Goal: Connect with others: Establish contact or relationships with other users

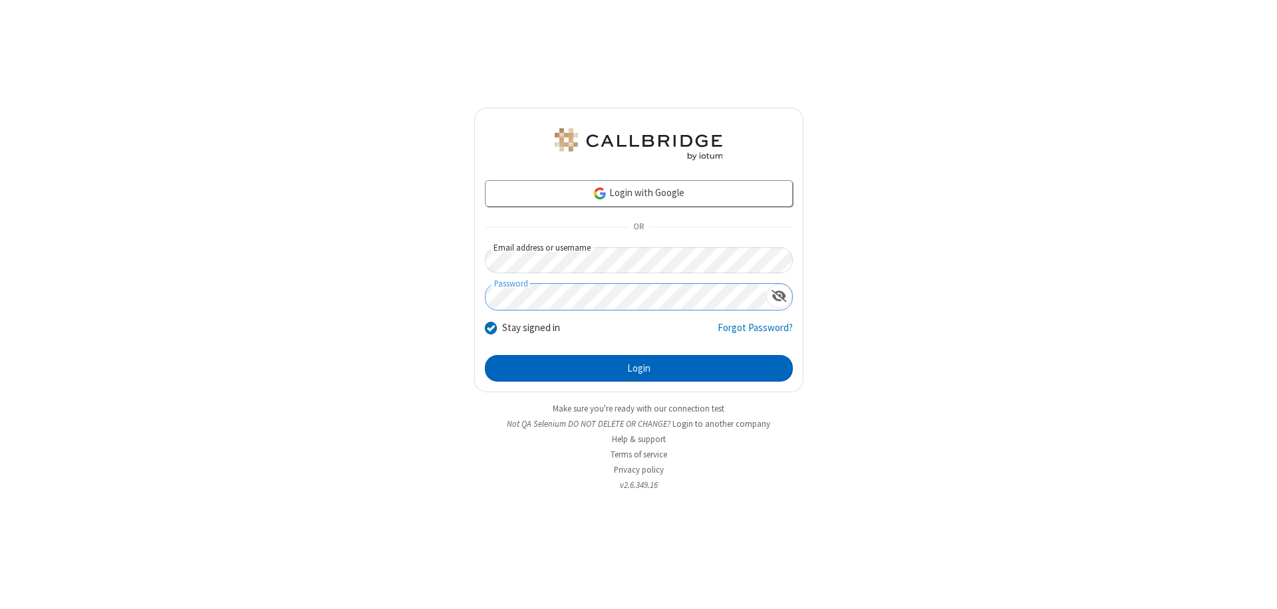
click at [638, 368] on button "Login" at bounding box center [639, 368] width 308 height 27
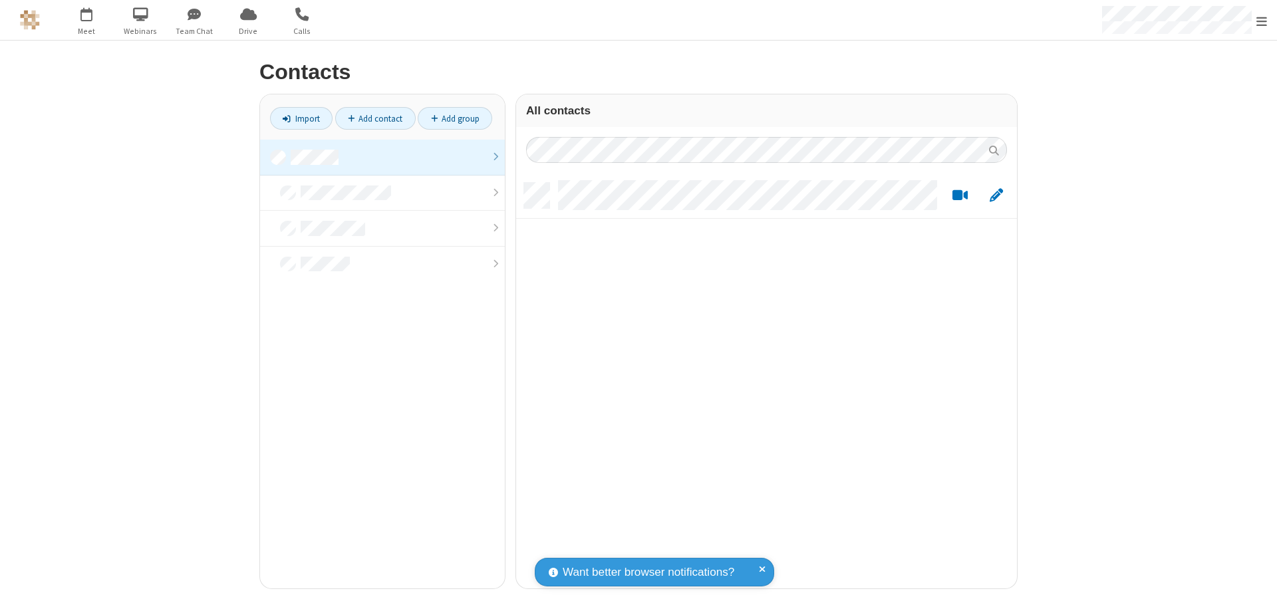
scroll to position [406, 491]
click at [382, 157] on link at bounding box center [382, 158] width 245 height 36
click at [375, 118] on link "Add contact" at bounding box center [375, 118] width 80 height 23
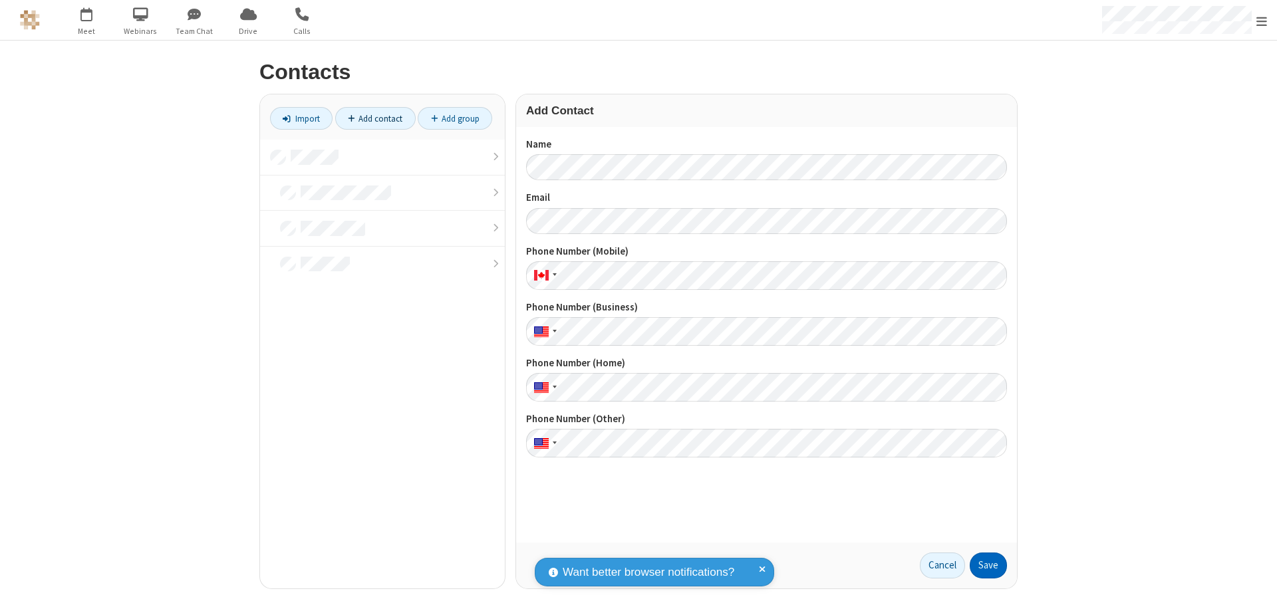
click at [988, 565] on button "Save" at bounding box center [987, 566] width 37 height 27
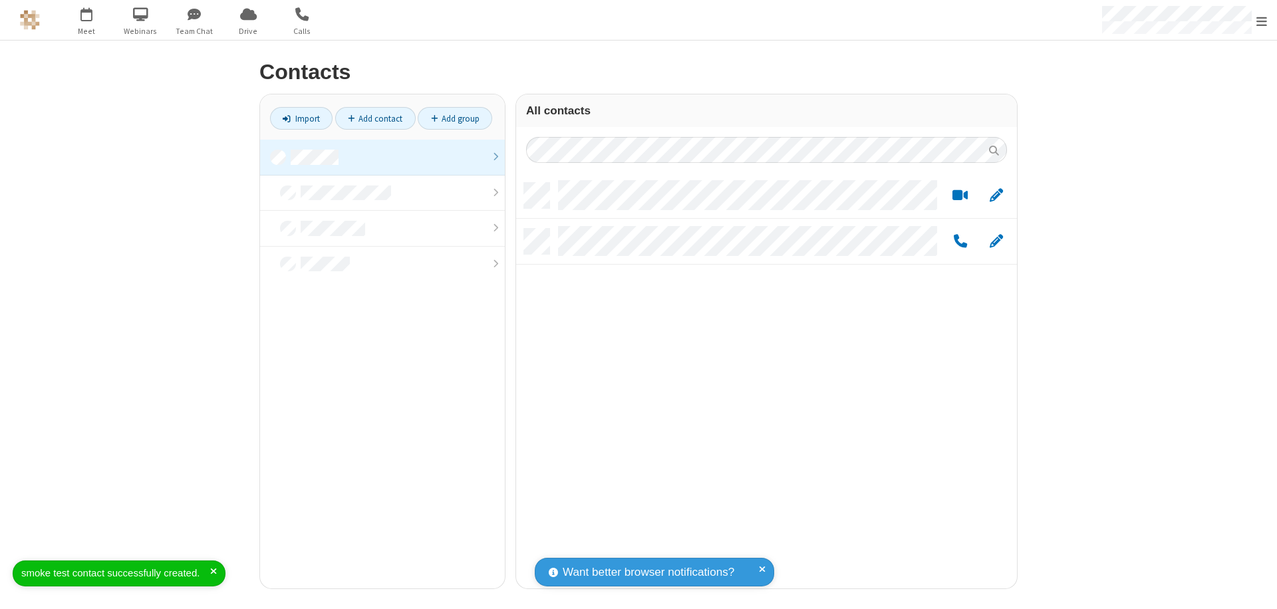
scroll to position [406, 491]
click at [375, 118] on link "Add contact" at bounding box center [375, 118] width 80 height 23
